Goal: Navigation & Orientation: Find specific page/section

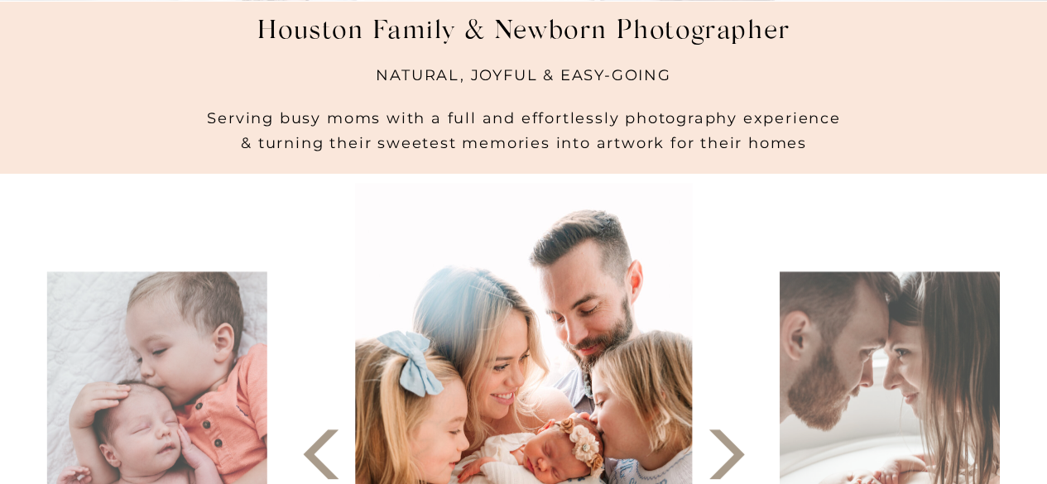
scroll to position [497, 0]
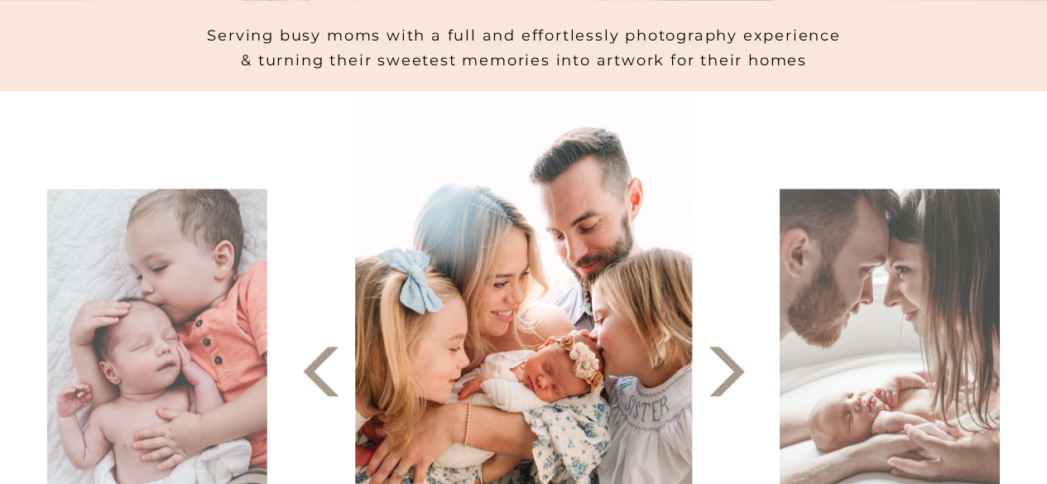
click at [728, 378] on polygon at bounding box center [727, 372] width 36 height 50
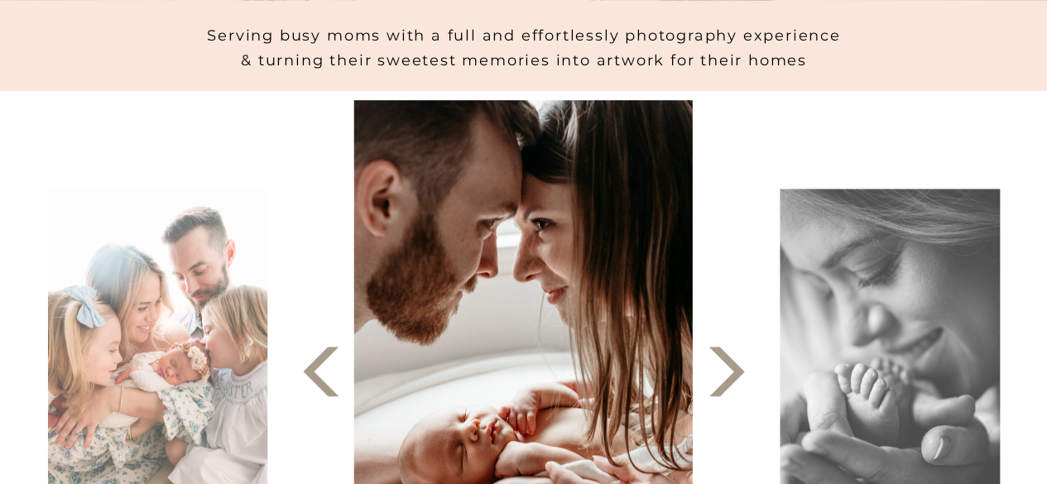
click at [728, 378] on polygon at bounding box center [727, 372] width 36 height 50
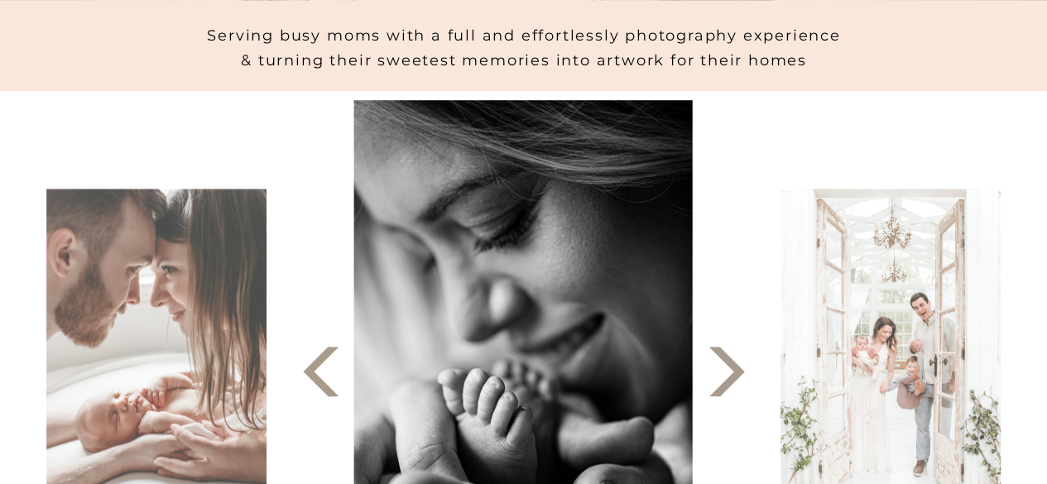
click at [728, 378] on polygon at bounding box center [727, 372] width 36 height 50
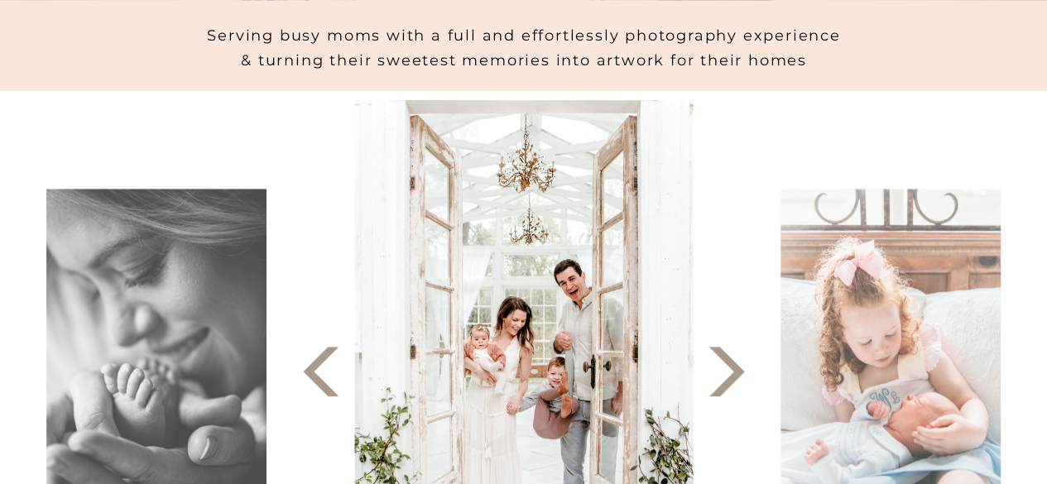
click at [728, 378] on polygon at bounding box center [727, 372] width 36 height 50
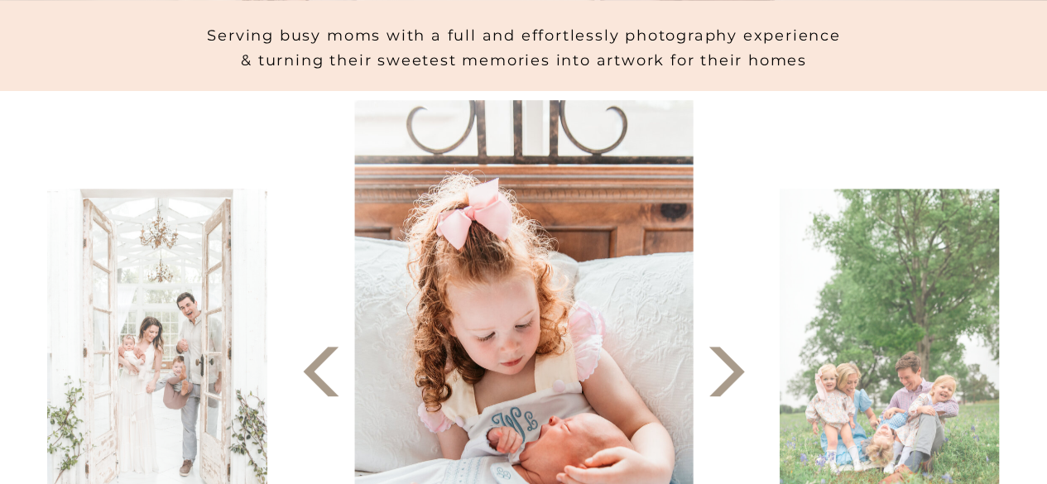
click at [728, 378] on polygon at bounding box center [727, 372] width 36 height 50
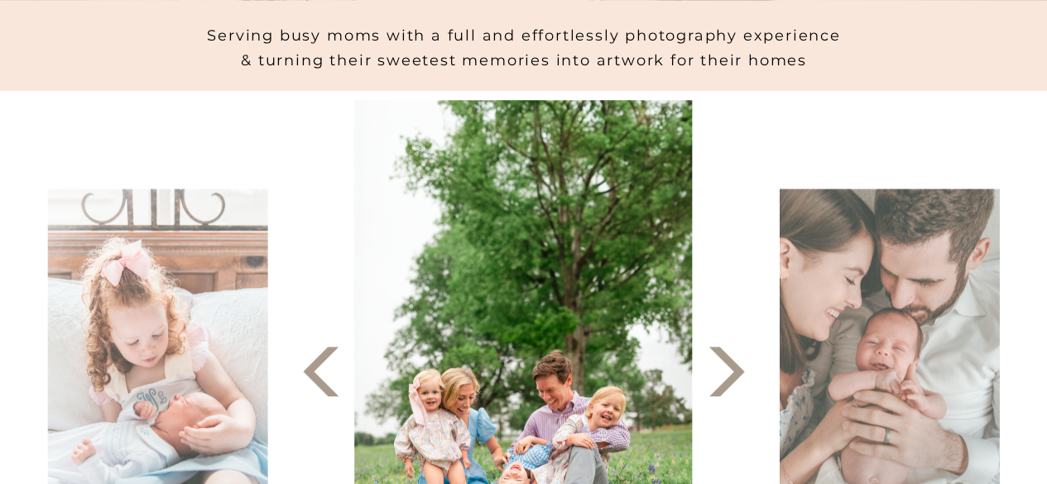
click at [728, 378] on polygon at bounding box center [727, 372] width 36 height 50
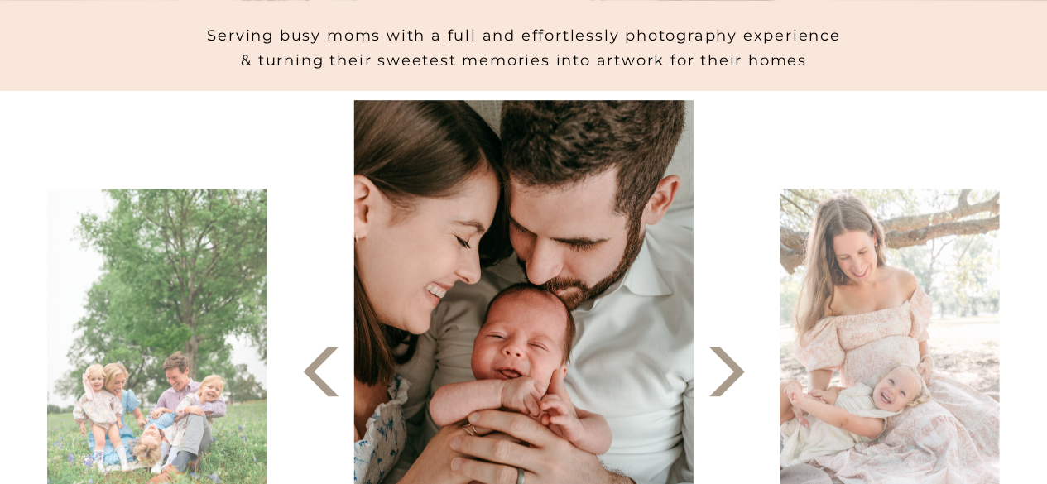
click at [728, 378] on polygon at bounding box center [727, 372] width 36 height 50
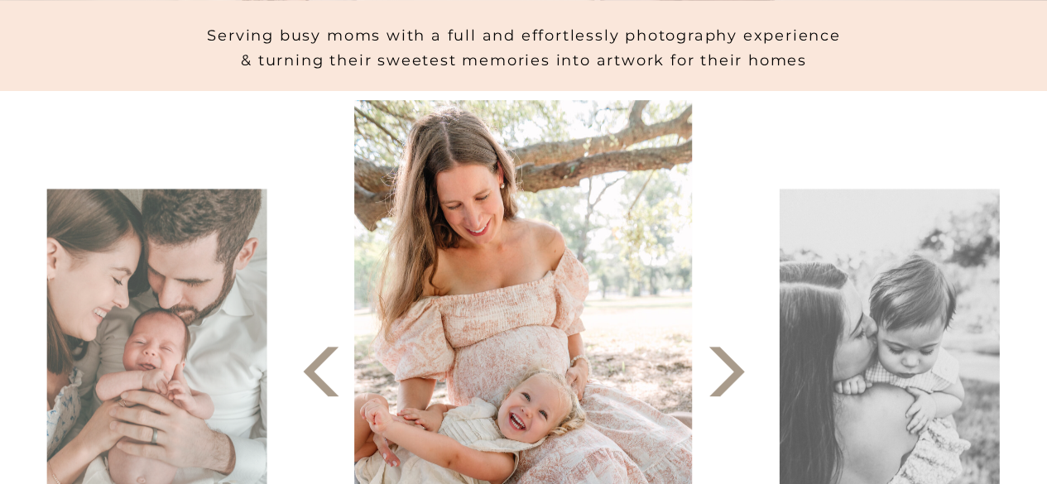
click at [728, 378] on polygon at bounding box center [727, 372] width 36 height 50
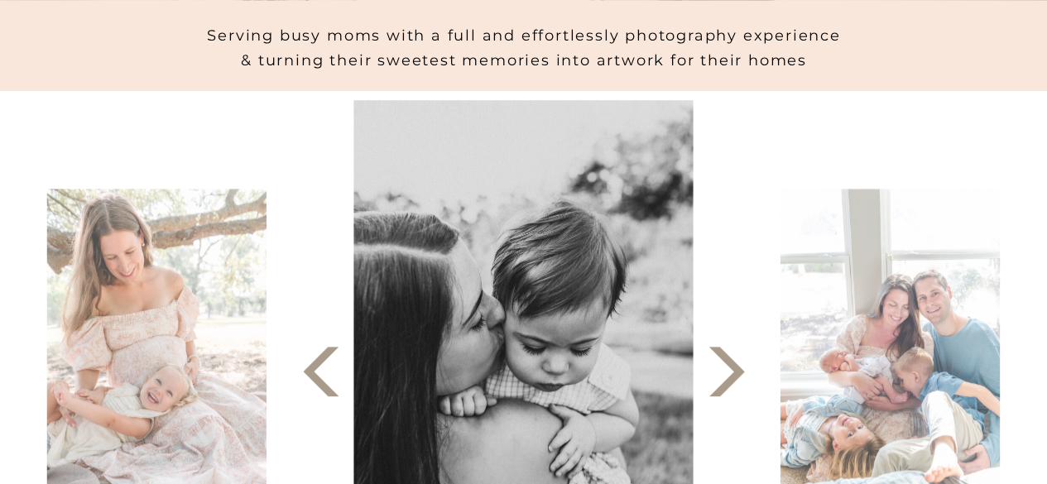
click at [728, 378] on polygon at bounding box center [727, 372] width 36 height 50
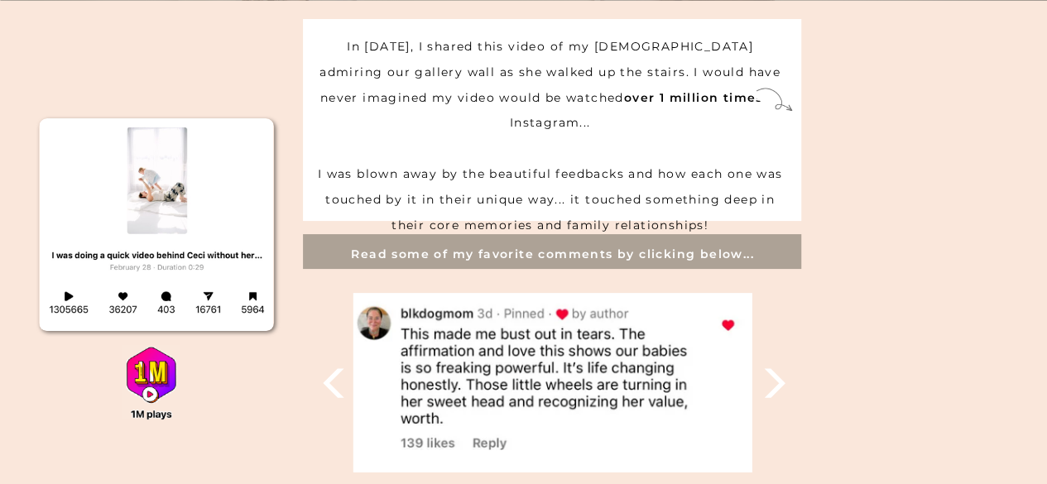
scroll to position [3726, 0]
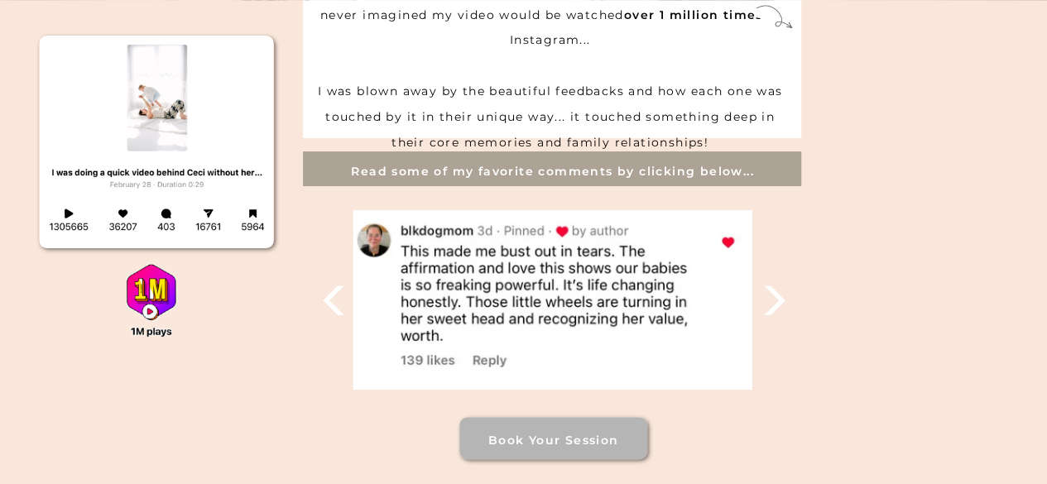
click at [779, 305] on polygon at bounding box center [774, 300] width 21 height 29
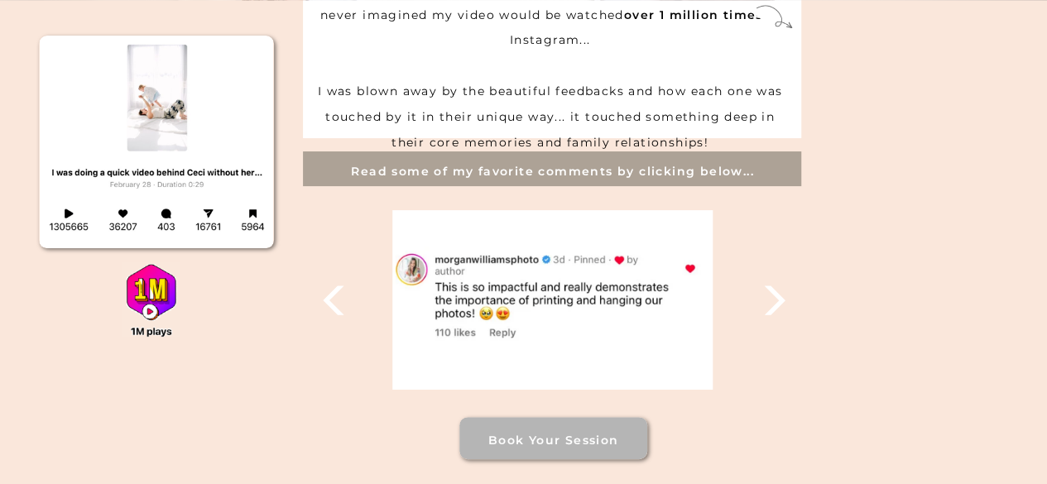
click at [779, 305] on polygon at bounding box center [774, 300] width 21 height 29
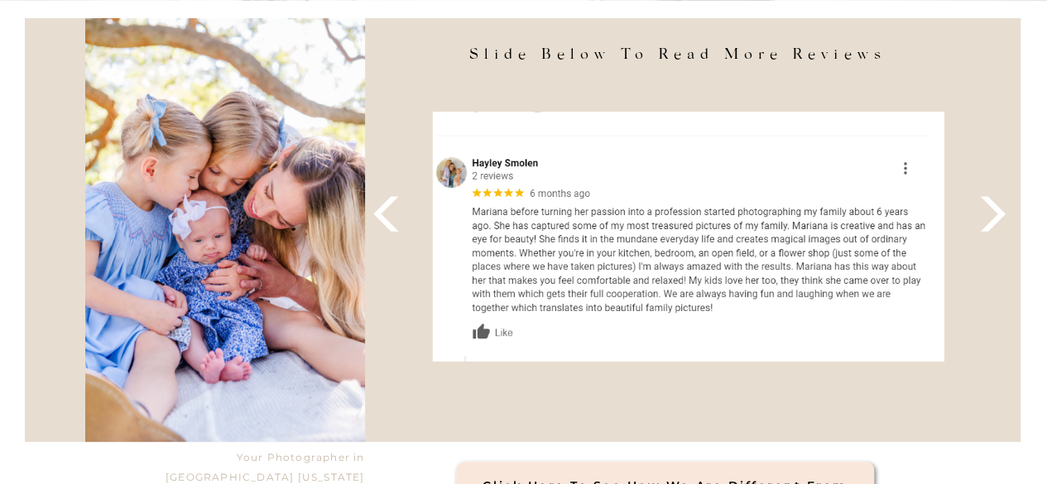
scroll to position [6375, 0]
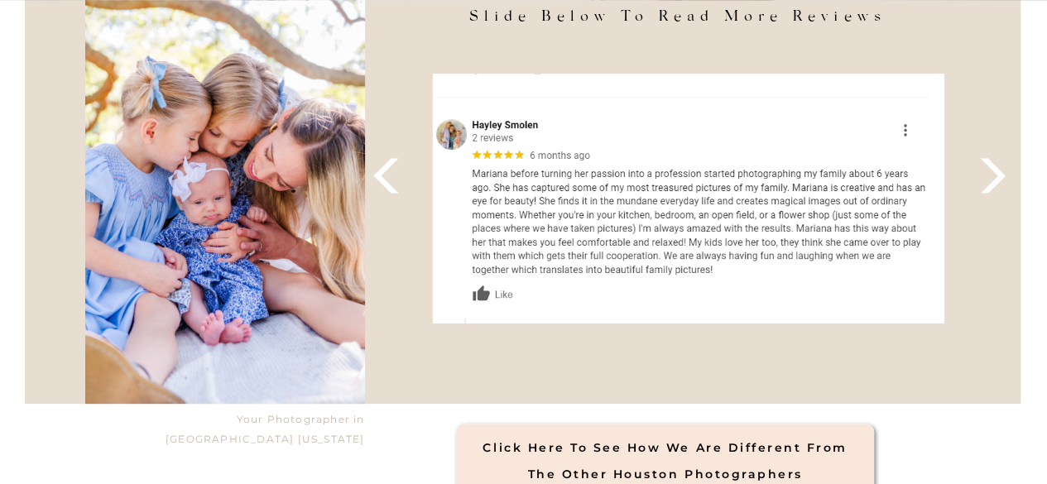
click at [990, 180] on icon at bounding box center [993, 176] width 46 height 46
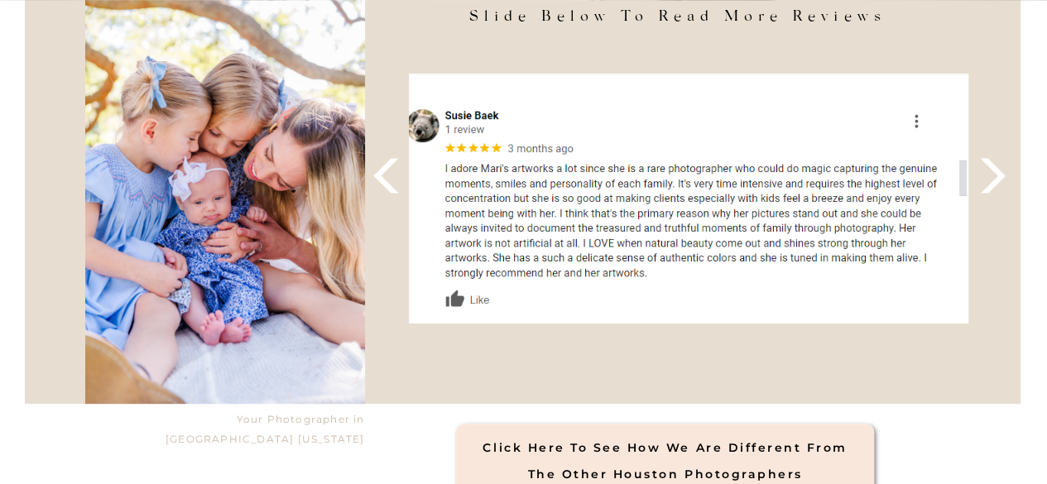
click at [990, 180] on icon at bounding box center [993, 176] width 46 height 46
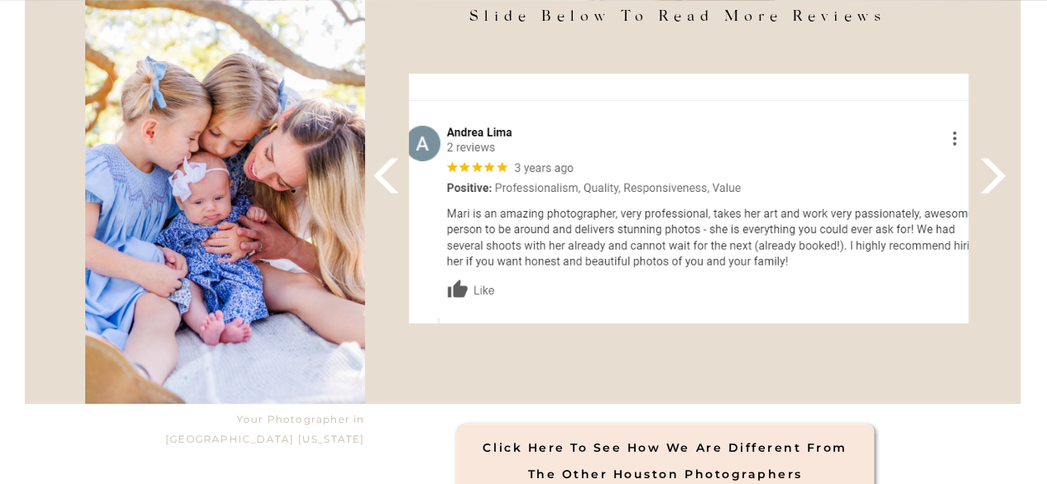
click at [990, 180] on icon at bounding box center [993, 176] width 46 height 46
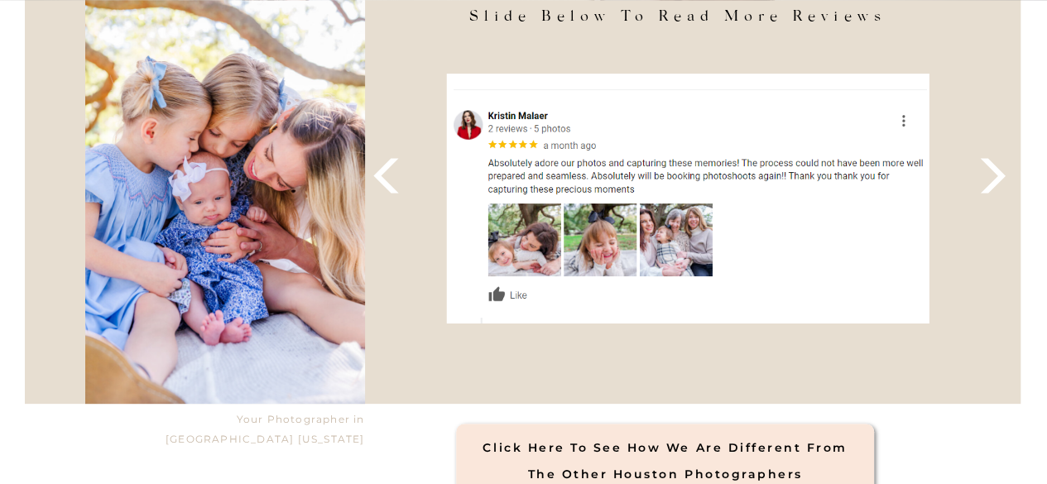
click at [990, 180] on icon at bounding box center [993, 176] width 46 height 46
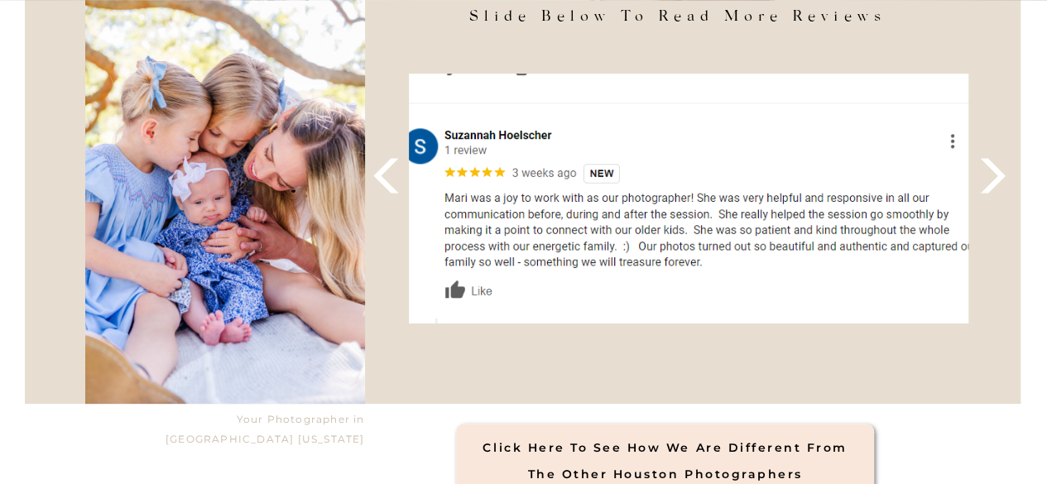
click at [990, 180] on icon at bounding box center [993, 176] width 46 height 46
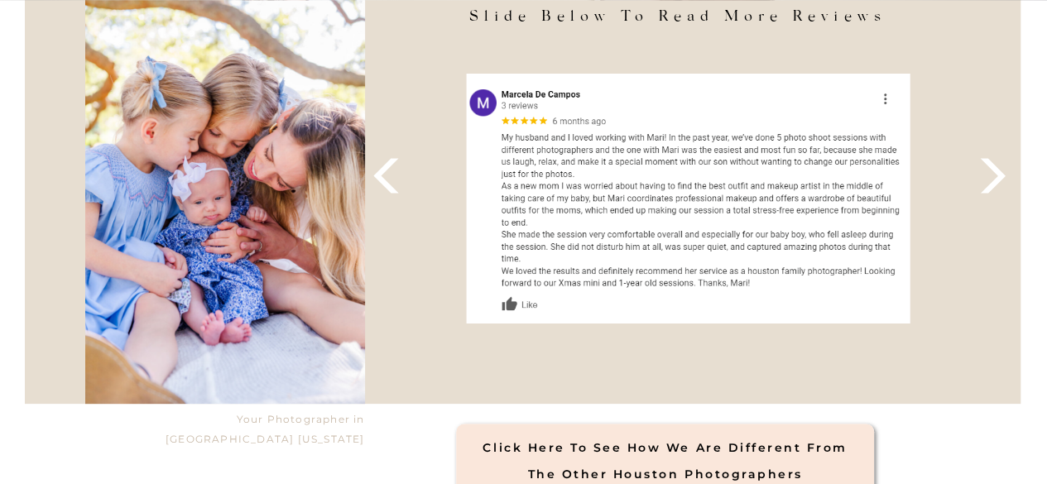
click at [995, 176] on icon at bounding box center [993, 176] width 46 height 46
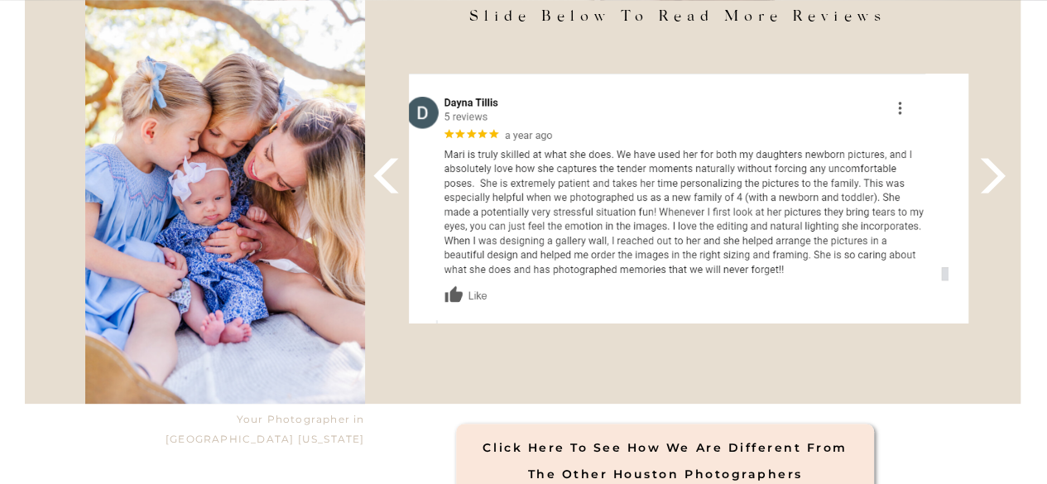
click at [995, 176] on icon at bounding box center [993, 176] width 46 height 46
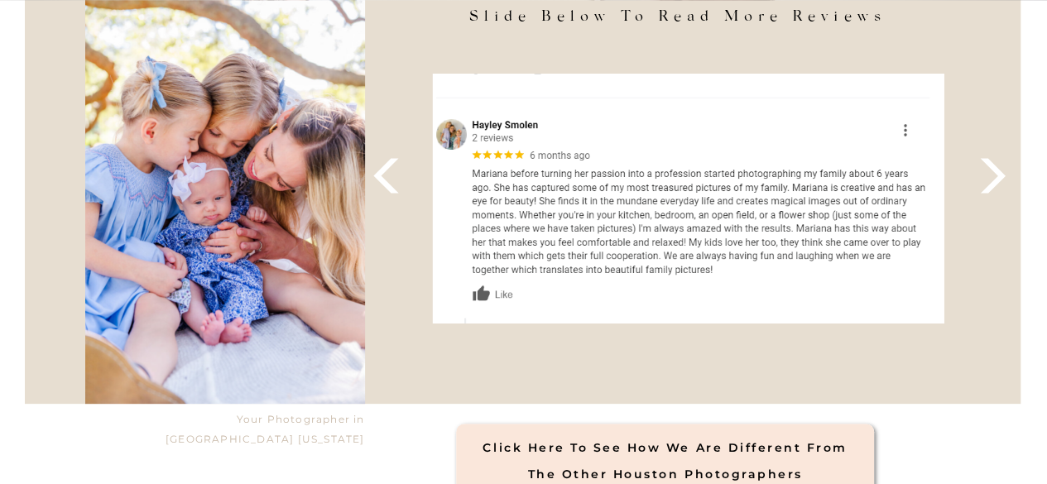
click at [995, 176] on icon at bounding box center [993, 176] width 46 height 46
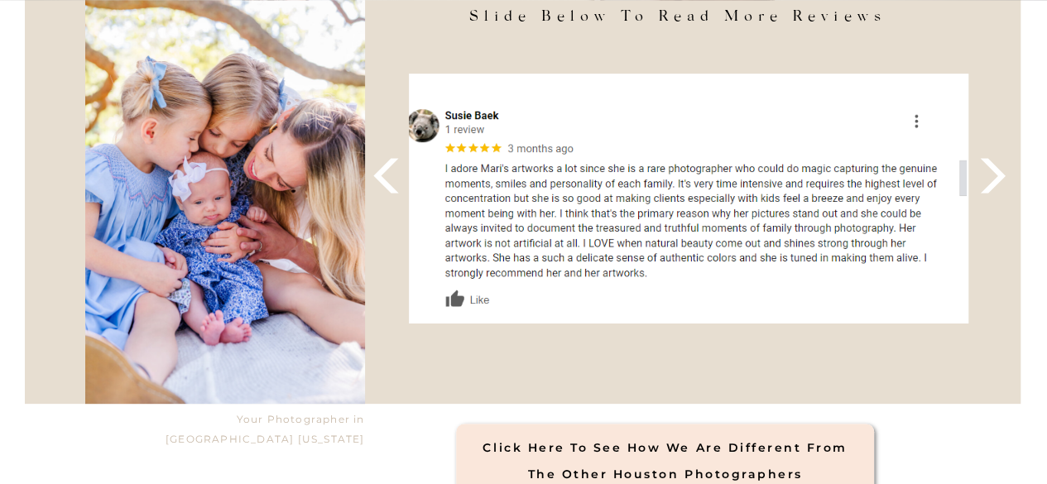
click at [995, 176] on icon at bounding box center [993, 176] width 46 height 46
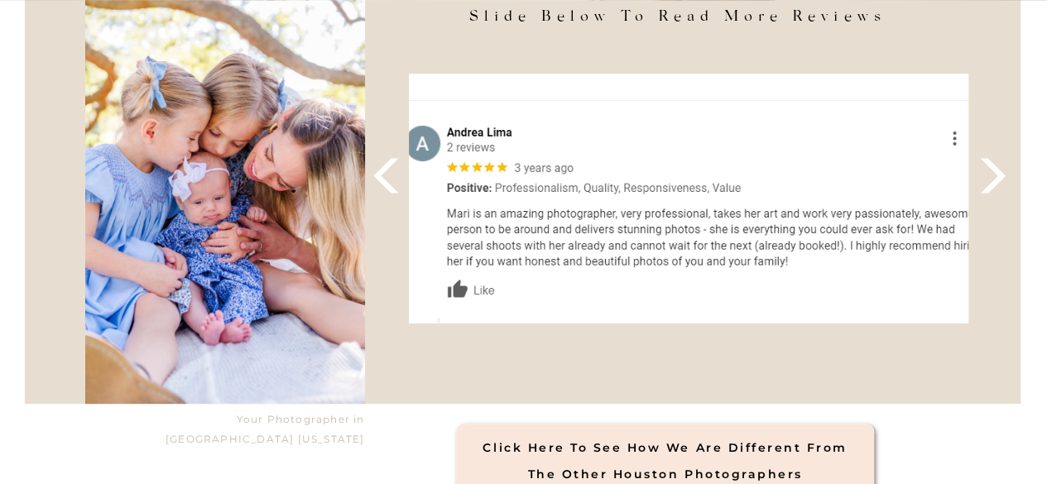
click at [995, 176] on icon at bounding box center [993, 176] width 46 height 46
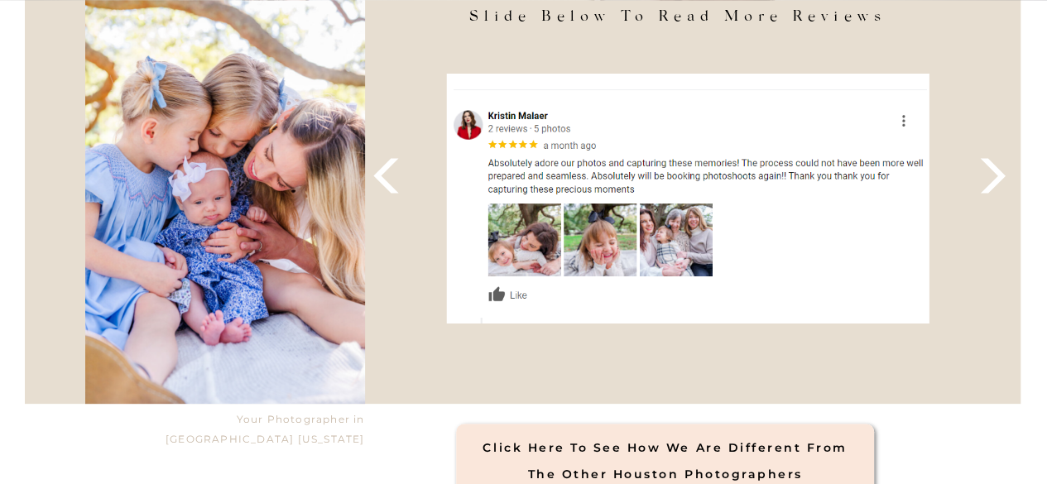
click at [995, 176] on icon at bounding box center [993, 176] width 46 height 46
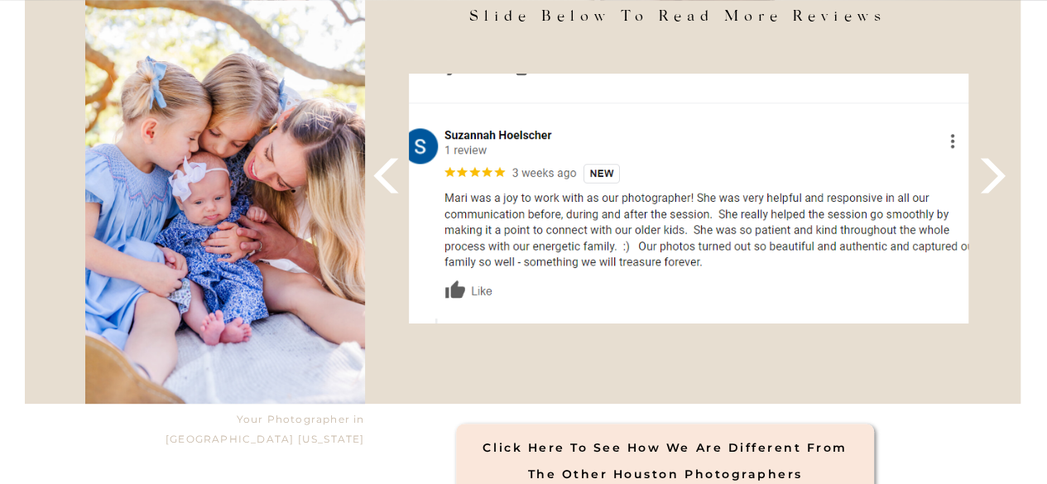
click at [995, 176] on icon at bounding box center [993, 176] width 46 height 46
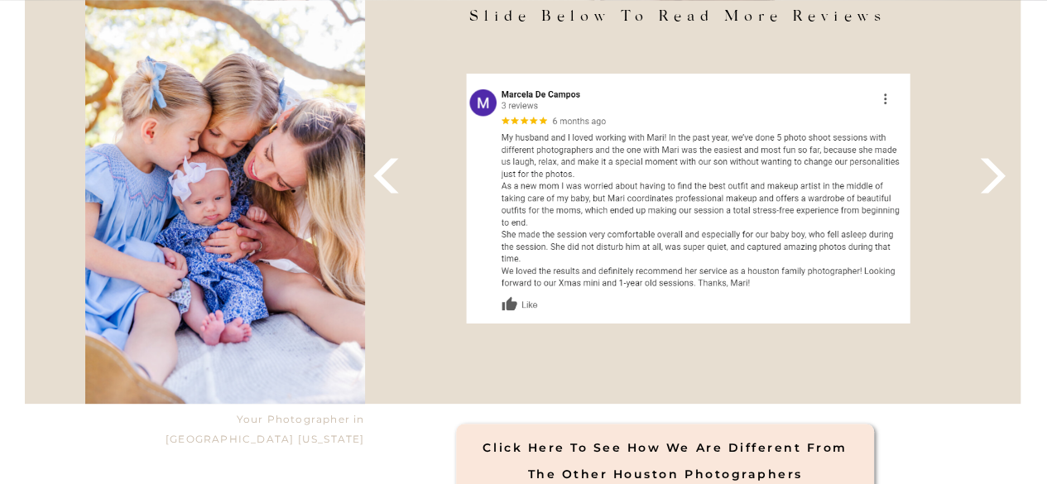
click at [995, 176] on icon at bounding box center [993, 176] width 46 height 46
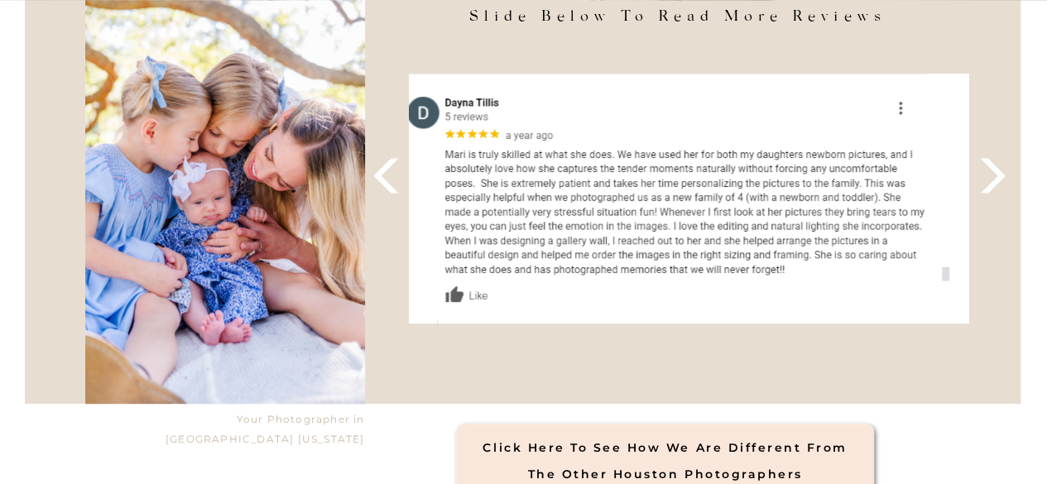
click at [995, 176] on icon at bounding box center [993, 176] width 46 height 46
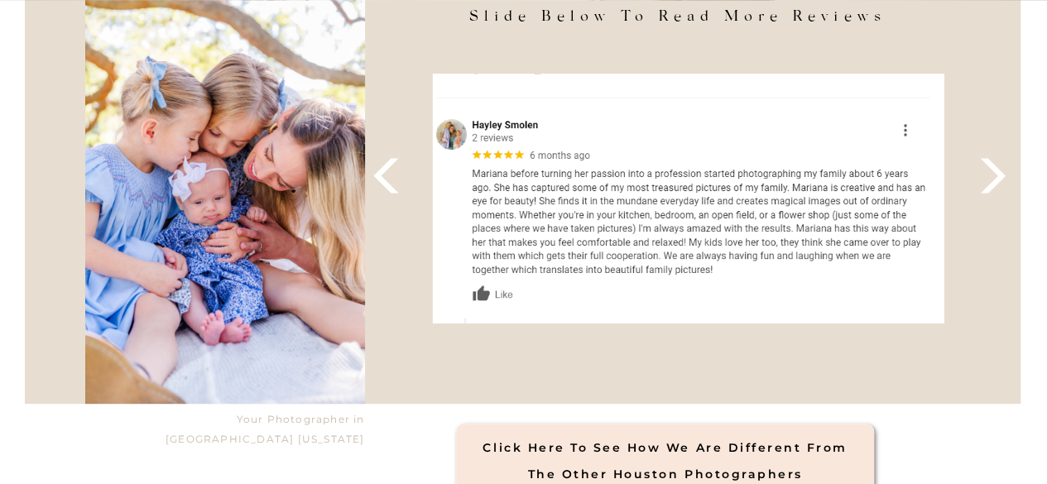
click at [995, 176] on icon at bounding box center [993, 176] width 46 height 46
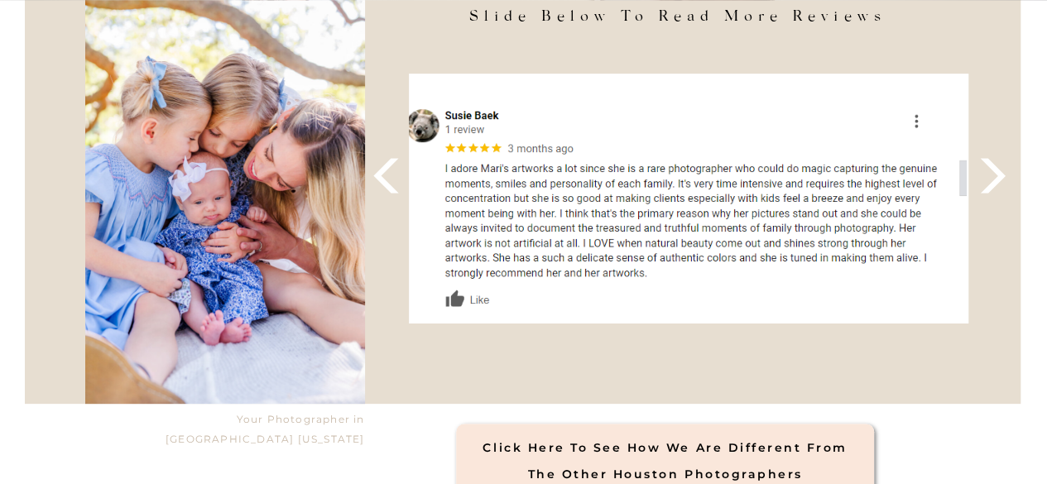
click at [995, 176] on icon at bounding box center [993, 176] width 46 height 46
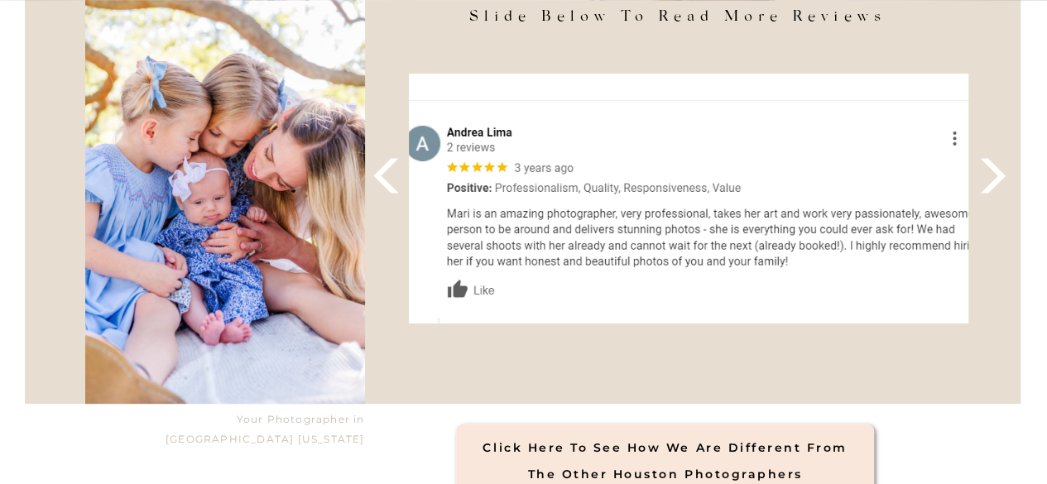
click at [995, 176] on icon at bounding box center [993, 176] width 46 height 46
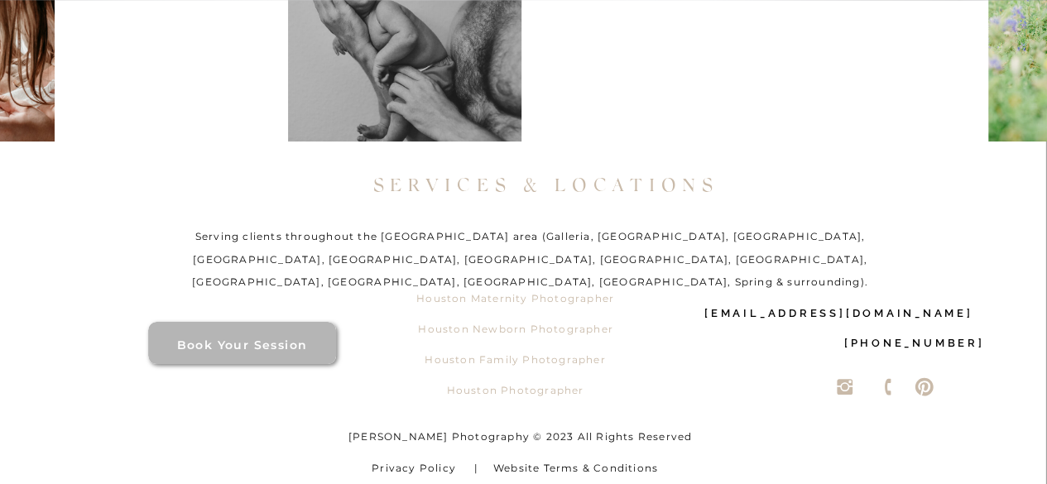
scroll to position [12029, 0]
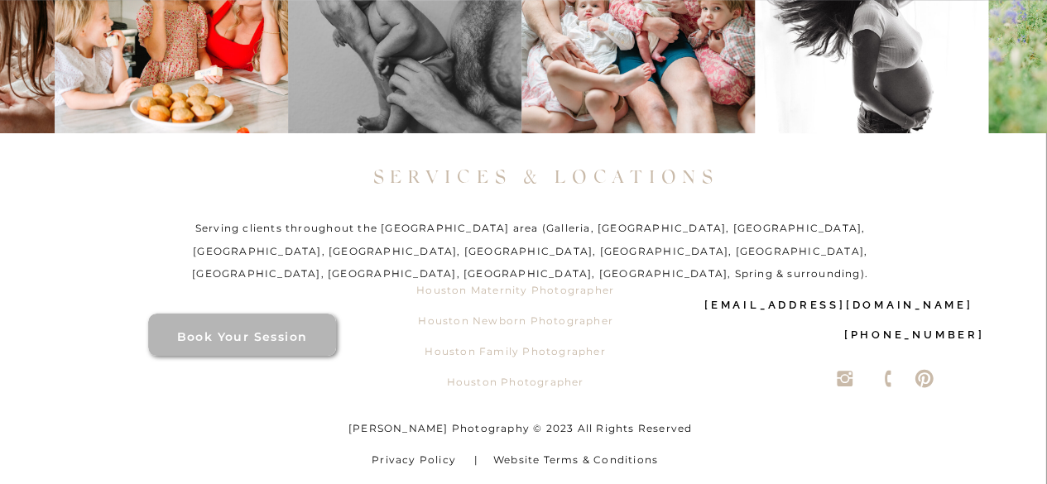
click at [500, 315] on p "Houston Newborn Photographer" at bounding box center [516, 325] width 203 height 31
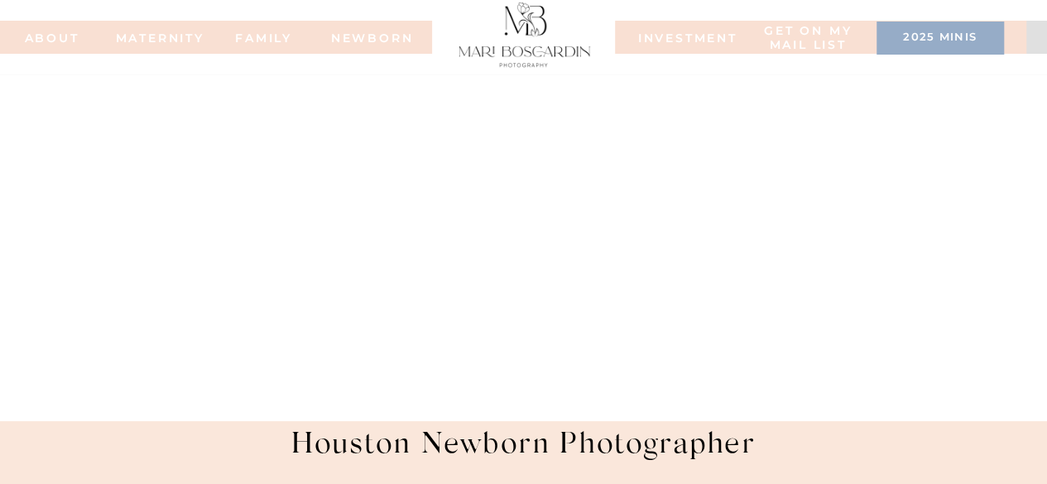
click at [950, 34] on h3 "2025 minis" at bounding box center [940, 39] width 111 height 17
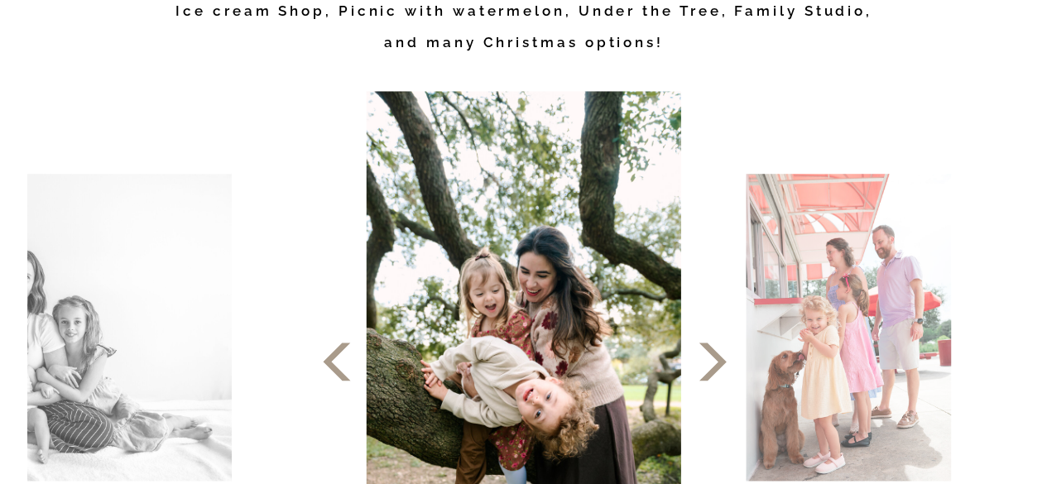
scroll to position [828, 0]
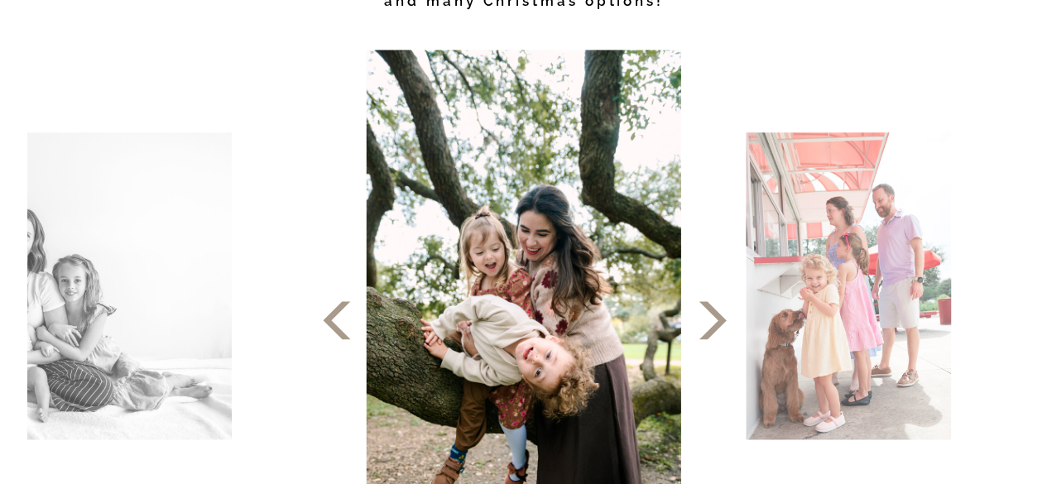
click at [709, 330] on polygon at bounding box center [712, 320] width 27 height 38
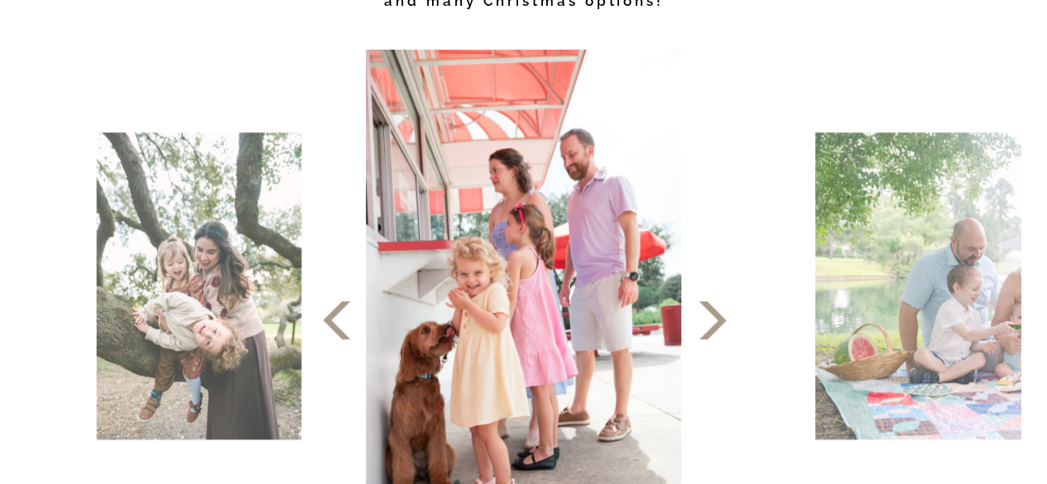
click at [713, 322] on icon at bounding box center [713, 321] width 50 height 50
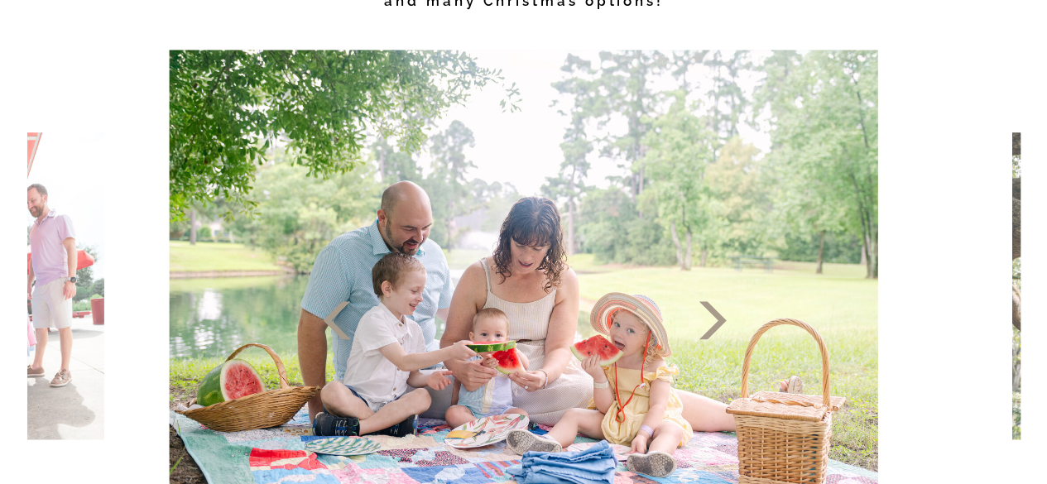
click at [713, 322] on icon at bounding box center [713, 321] width 50 height 50
